Goal: Task Accomplishment & Management: Manage account settings

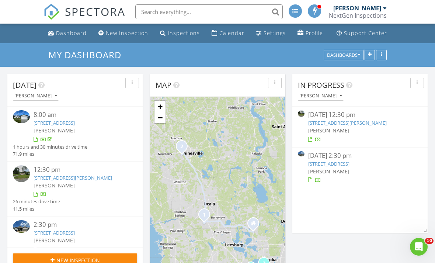
click at [301, 154] on img at bounding box center [301, 153] width 7 height 5
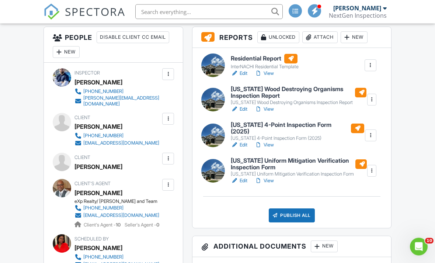
scroll to position [190, 0]
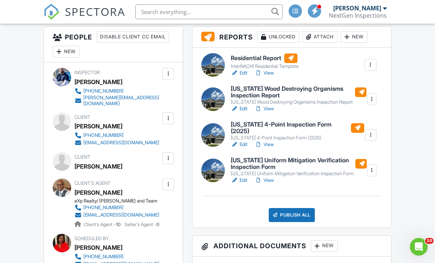
click at [270, 176] on link "View" at bounding box center [264, 179] width 19 height 7
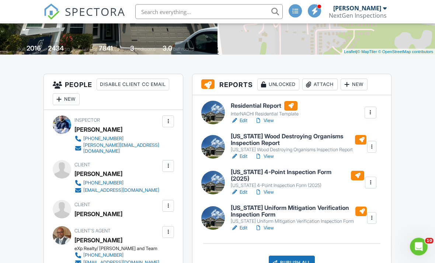
scroll to position [153, 0]
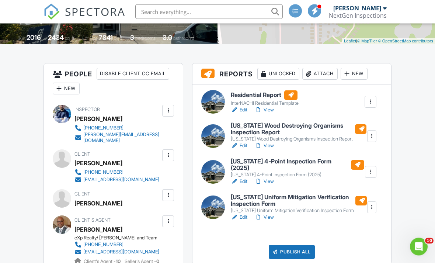
click at [277, 173] on div "[US_STATE] 4-Point Inspection Form (2025)" at bounding box center [297, 175] width 133 height 6
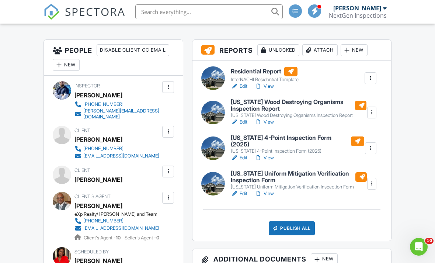
click at [271, 154] on link "View" at bounding box center [264, 157] width 19 height 7
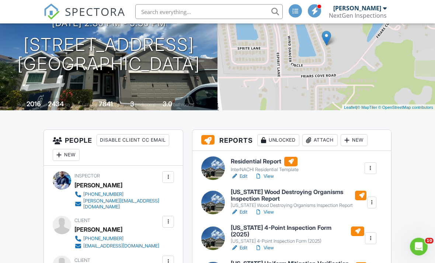
scroll to position [87, 0]
click at [272, 179] on link "View" at bounding box center [264, 175] width 19 height 7
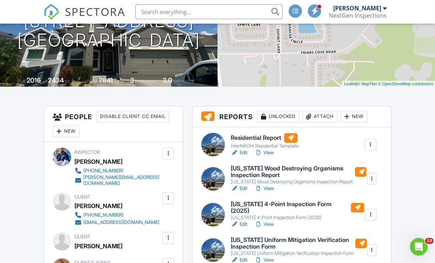
click at [271, 151] on link "View" at bounding box center [264, 152] width 19 height 7
click at [269, 220] on link "View" at bounding box center [264, 223] width 19 height 7
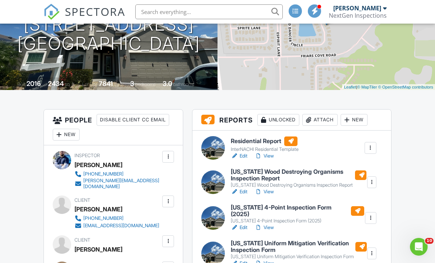
scroll to position [152, 0]
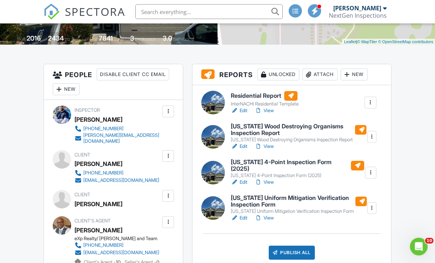
click at [271, 214] on link "View" at bounding box center [264, 217] width 19 height 7
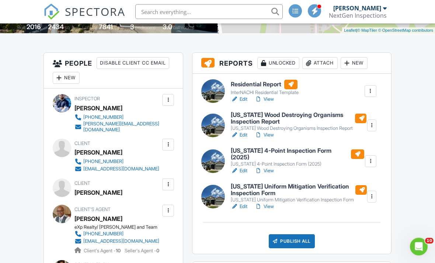
scroll to position [163, 0]
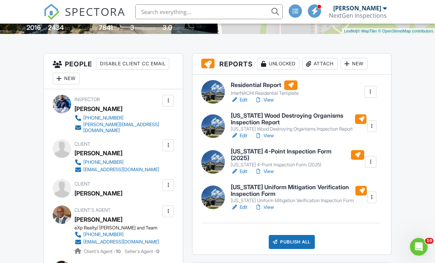
click at [280, 238] on div "Publish All" at bounding box center [292, 242] width 46 height 14
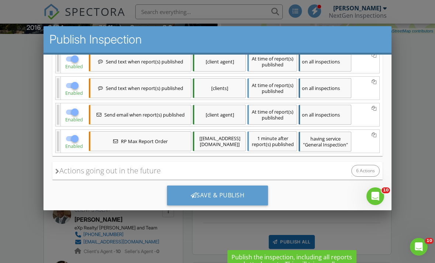
scroll to position [193, 0]
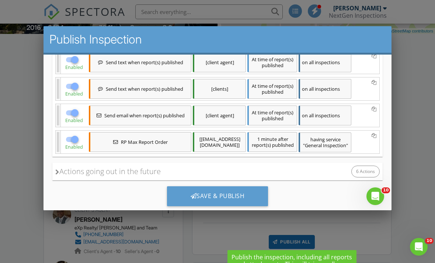
click at [123, 168] on div "Actions going out in the future" at bounding box center [107, 171] width 105 height 11
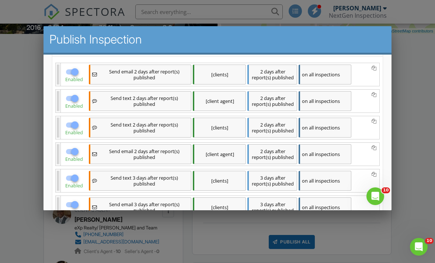
scroll to position [296, 0]
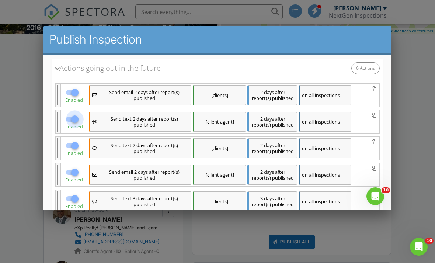
click at [75, 121] on div at bounding box center [75, 119] width 13 height 13
checkbox input "false"
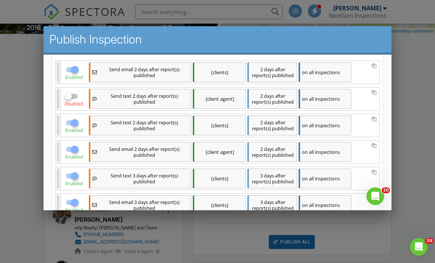
scroll to position [325, 0]
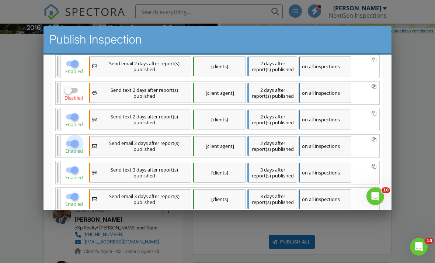
click at [72, 147] on div at bounding box center [75, 143] width 13 height 13
checkbox input "false"
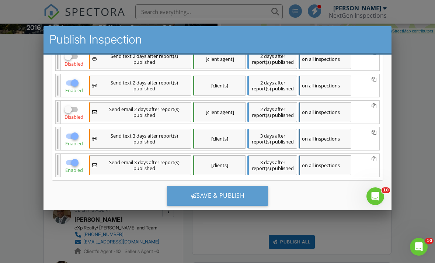
scroll to position [358, 0]
click at [189, 197] on div "Save & Publish" at bounding box center [217, 196] width 101 height 20
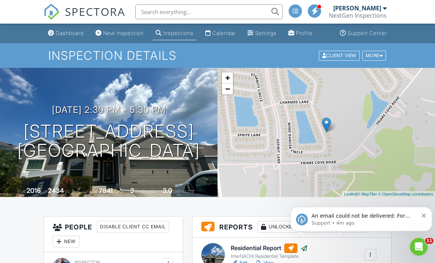
click at [71, 35] on div "Dashboard" at bounding box center [70, 33] width 28 height 6
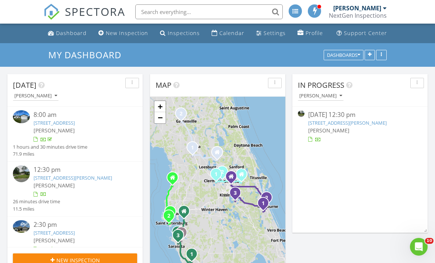
click at [304, 115] on img at bounding box center [301, 113] width 7 height 7
click at [303, 113] on img at bounding box center [301, 113] width 7 height 7
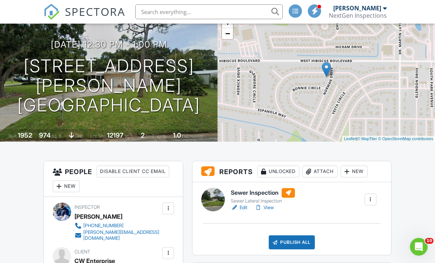
scroll to position [130, 0]
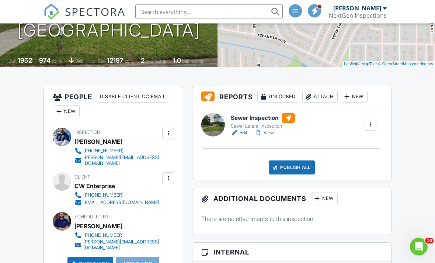
click at [242, 128] on div "Sewer Lateral Inspection" at bounding box center [263, 126] width 64 height 6
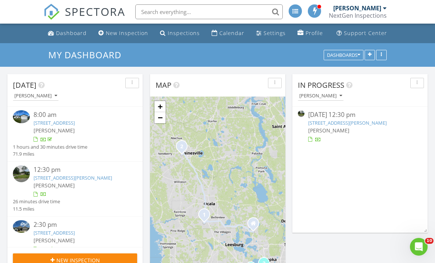
click at [304, 113] on img at bounding box center [301, 113] width 7 height 7
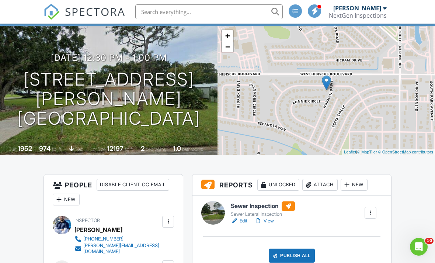
click at [272, 217] on link "View" at bounding box center [264, 220] width 19 height 7
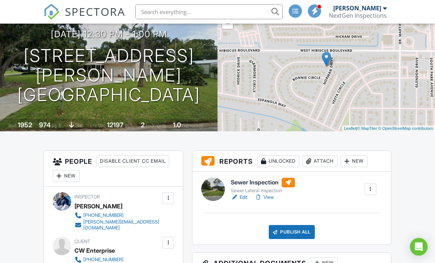
click at [287, 228] on div "Publish All" at bounding box center [292, 232] width 46 height 14
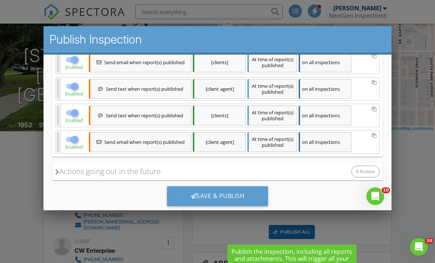
click at [131, 172] on div "Actions going out in the future" at bounding box center [107, 171] width 105 height 11
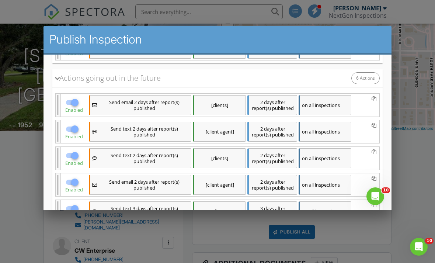
scroll to position [216, 0]
click at [72, 105] on div at bounding box center [75, 103] width 13 height 13
checkbox input "false"
click at [74, 131] on div at bounding box center [75, 129] width 13 height 13
checkbox input "false"
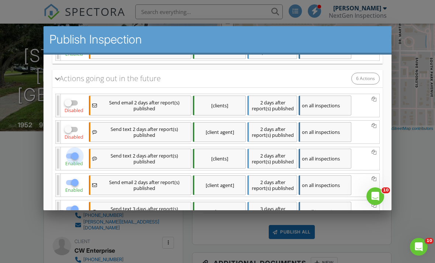
click at [72, 159] on div at bounding box center [75, 156] width 13 height 13
checkbox input "false"
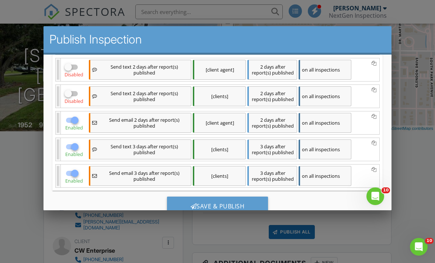
scroll to position [280, 0]
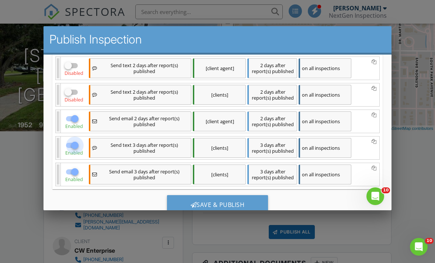
click at [72, 150] on div at bounding box center [75, 145] width 13 height 13
checkbox input "false"
click at [76, 175] on div at bounding box center [75, 171] width 13 height 13
checkbox input "false"
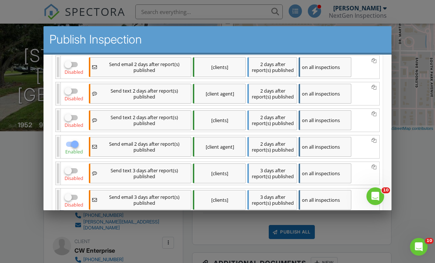
scroll to position [258, 0]
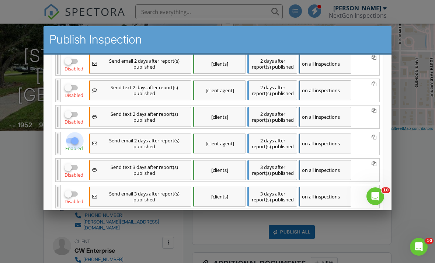
click at [77, 143] on div at bounding box center [75, 140] width 13 height 13
checkbox input "false"
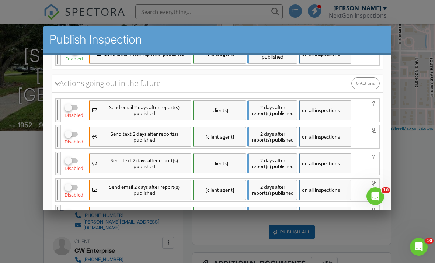
scroll to position [198, 0]
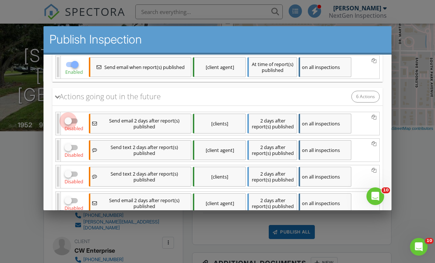
click at [68, 118] on div at bounding box center [68, 121] width 13 height 13
checkbox input "true"
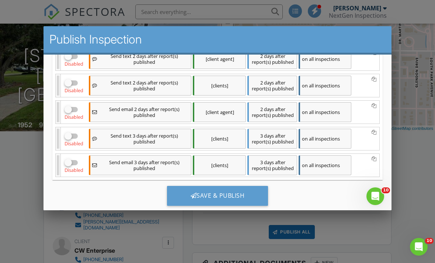
scroll to position [289, 0]
click at [239, 190] on div "Save & Publish" at bounding box center [217, 196] width 101 height 20
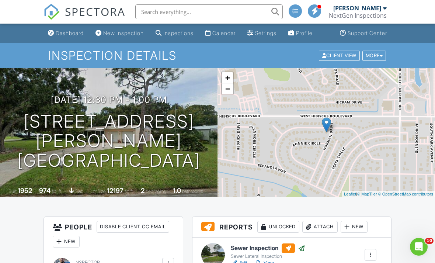
click at [54, 34] on link "Dashboard" at bounding box center [66, 34] width 42 height 14
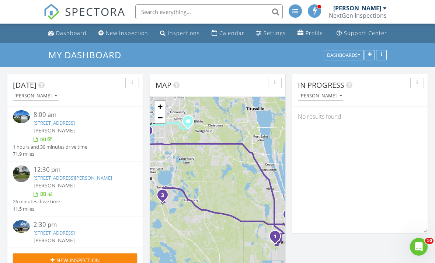
click at [74, 34] on div "Dashboard" at bounding box center [71, 32] width 31 height 7
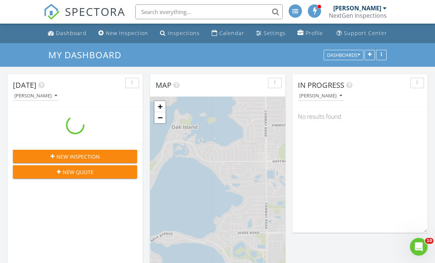
scroll to position [781, 435]
